Goal: Information Seeking & Learning: Learn about a topic

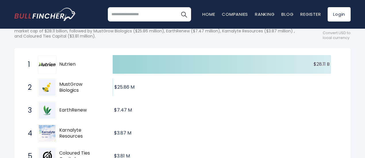
scroll to position [87, 0]
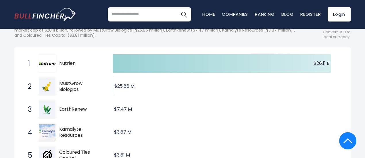
click at [69, 90] on span "MustGrow Biologics" at bounding box center [80, 87] width 43 height 12
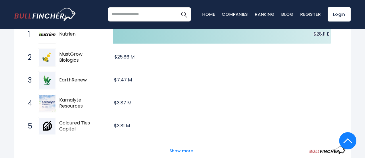
drag, startPoint x: 60, startPoint y: 81, endPoint x: 93, endPoint y: 83, distance: 32.8
click at [93, 83] on span "EarthRenew" at bounding box center [80, 80] width 43 height 6
drag, startPoint x: 93, startPoint y: 83, endPoint x: 62, endPoint y: 87, distance: 31.3
click at [62, 87] on div "3 EarthRenew ERTH.CN" at bounding box center [64, 80] width 78 height 18
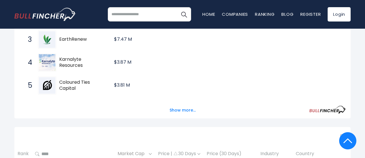
scroll to position [157, 0]
click at [175, 109] on button "Show more..." at bounding box center [182, 110] width 33 height 9
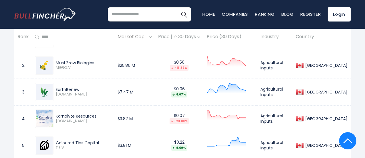
scroll to position [315, 0]
drag, startPoint x: 55, startPoint y: 65, endPoint x: 100, endPoint y: 66, distance: 45.2
click at [100, 66] on div "MustGrow Biologics MGRO.V" at bounding box center [82, 66] width 58 height 10
copy div "MustGrow Biologics"
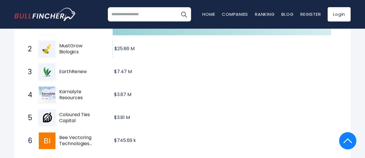
scroll to position [0, 0]
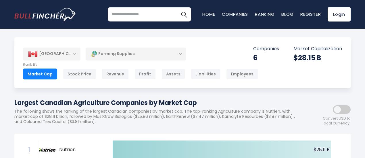
click at [179, 54] on div "Farming Supplies" at bounding box center [136, 53] width 101 height 13
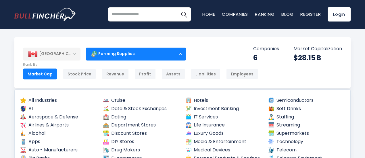
click at [158, 17] on input "search" at bounding box center [149, 14] width 83 height 14
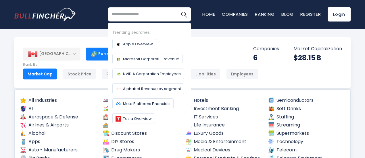
click at [241, 59] on div "Canada Entire World 30,364 North America United States 3,960 Canada 1,652" at bounding box center [182, 62] width 336 height 51
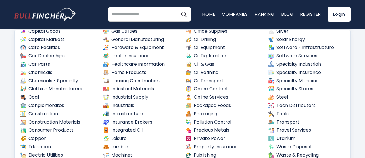
scroll to position [190, 0]
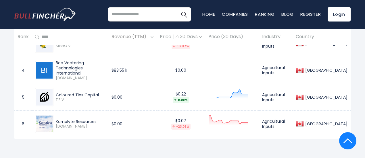
scroll to position [234, 0]
